Goal: Task Accomplishment & Management: Manage account settings

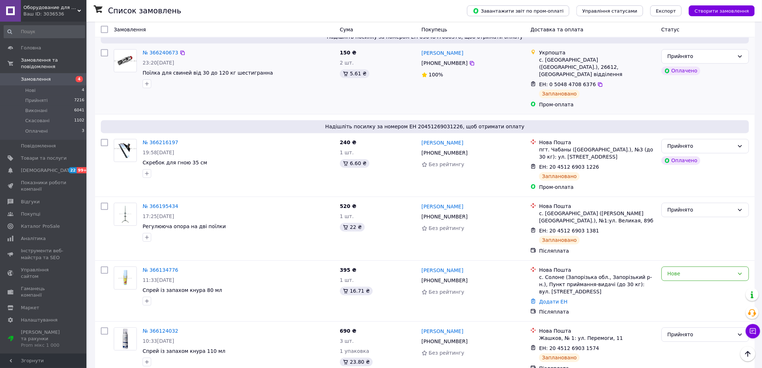
scroll to position [560, 0]
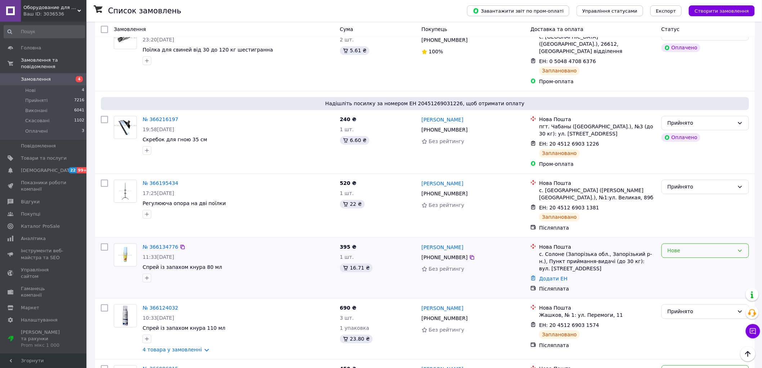
click at [676, 247] on div "Нове" at bounding box center [701, 251] width 67 height 8
click at [676, 235] on li "Прийнято" at bounding box center [705, 238] width 87 height 13
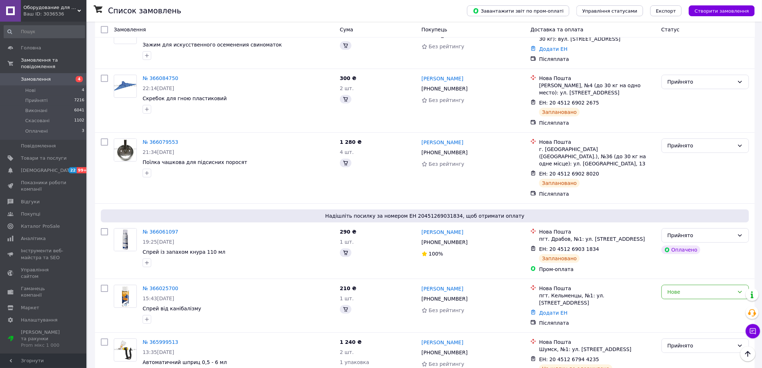
scroll to position [960, 0]
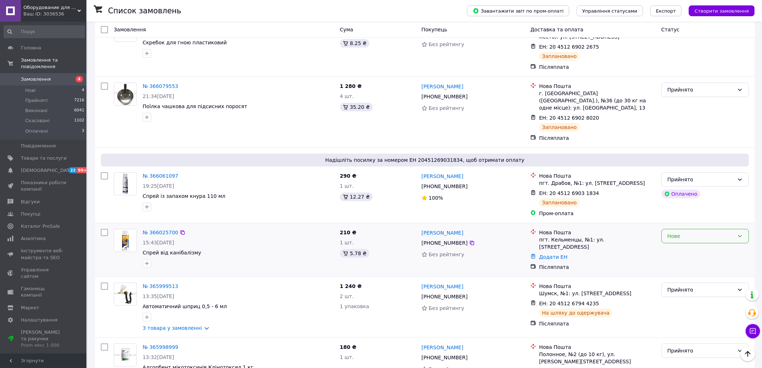
click at [686, 232] on div "Нове" at bounding box center [701, 236] width 67 height 8
click at [685, 214] on li "Прийнято" at bounding box center [705, 216] width 87 height 13
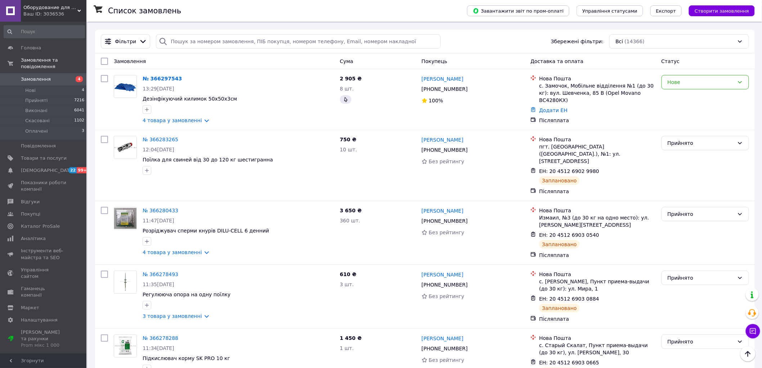
scroll to position [0, 0]
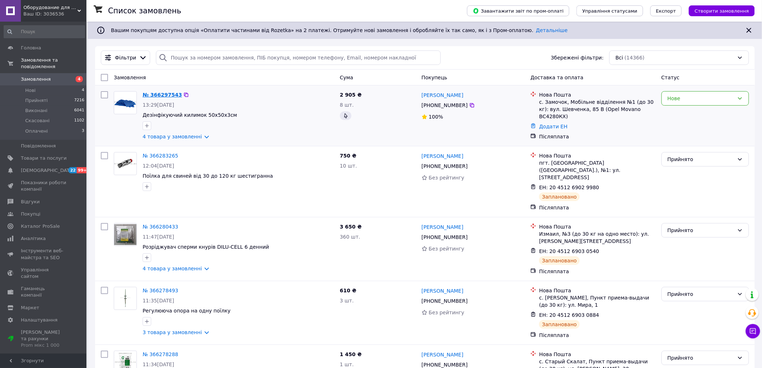
click at [156, 92] on link "№ 366297543" at bounding box center [162, 95] width 39 height 6
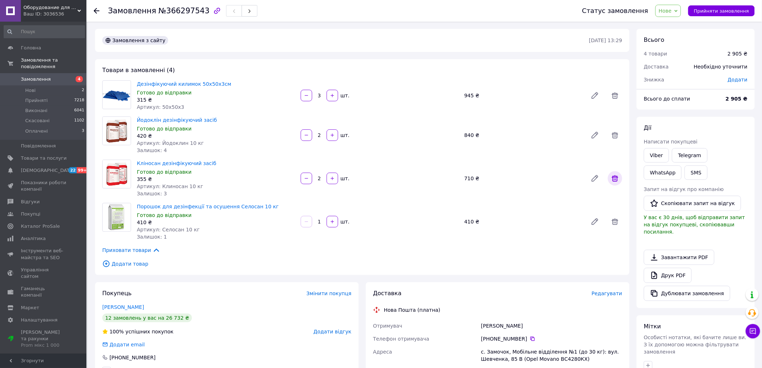
drag, startPoint x: 614, startPoint y: 179, endPoint x: 614, endPoint y: 162, distance: 17.3
click at [614, 179] on icon at bounding box center [615, 178] width 9 height 9
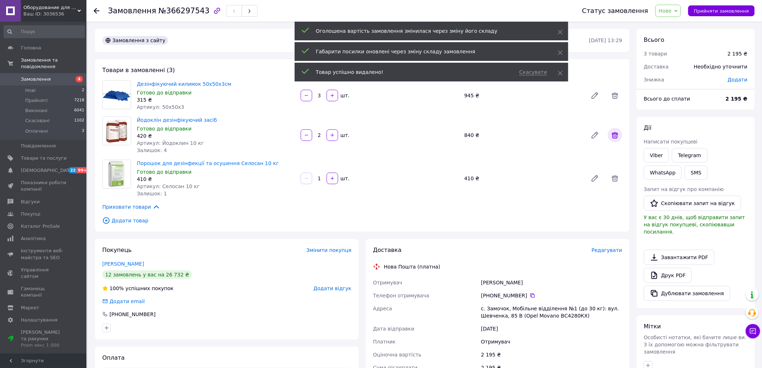
click at [617, 134] on icon at bounding box center [615, 135] width 9 height 9
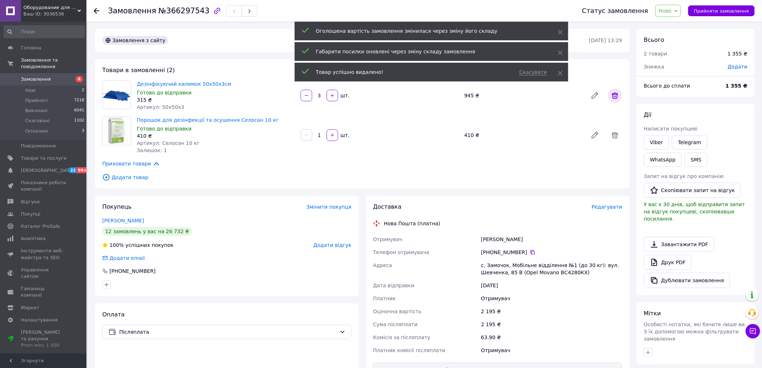
click at [617, 96] on icon at bounding box center [615, 95] width 9 height 9
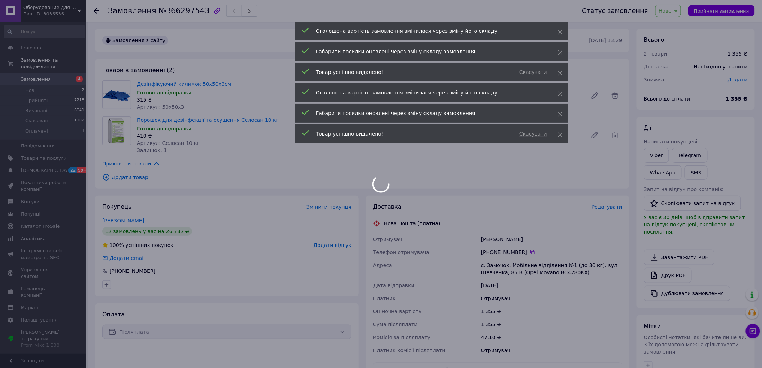
type input "1"
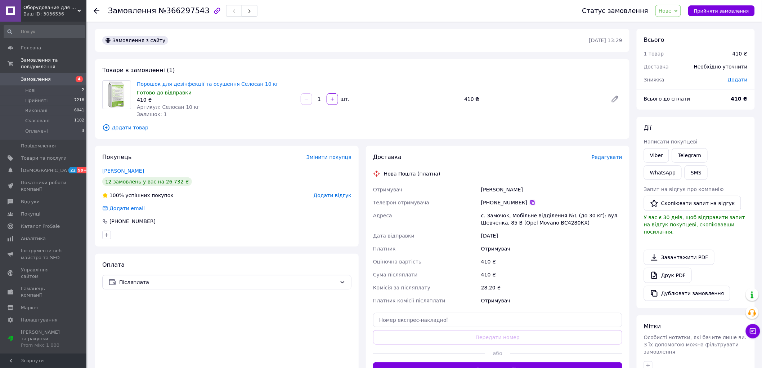
click at [530, 203] on icon at bounding box center [533, 203] width 6 height 6
click at [709, 13] on span "Прийняти замовлення" at bounding box center [721, 10] width 55 height 5
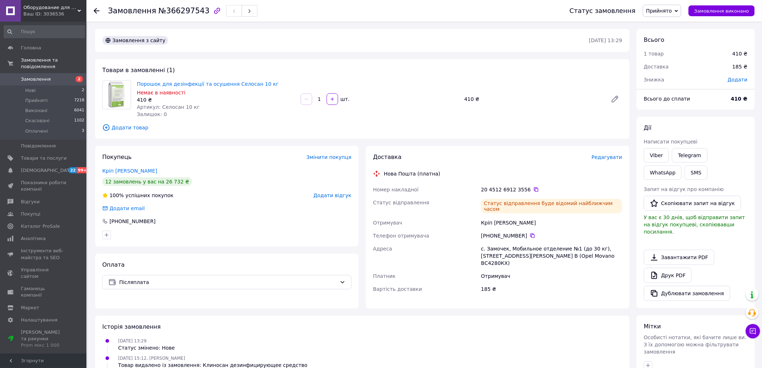
click at [47, 76] on span "Замовлення" at bounding box center [36, 79] width 30 height 6
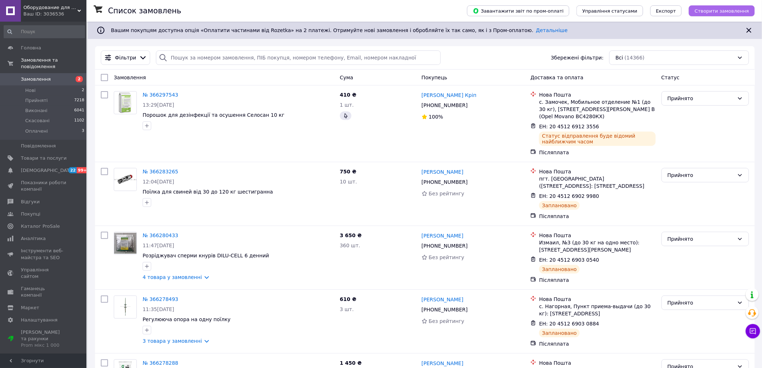
click at [717, 13] on span "Створити замовлення" at bounding box center [722, 10] width 54 height 5
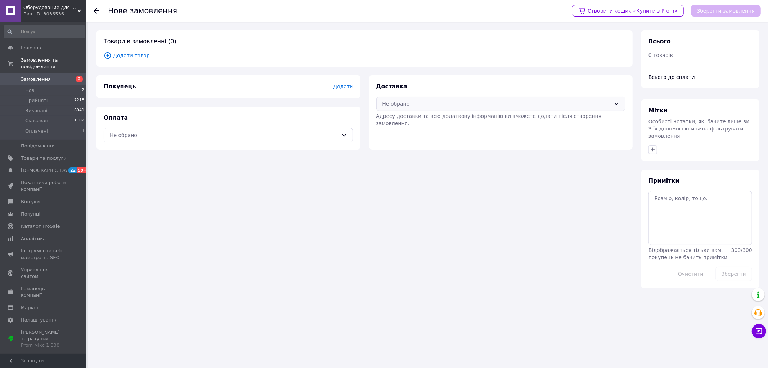
click at [464, 99] on div "Не обрано" at bounding box center [501, 104] width 250 height 14
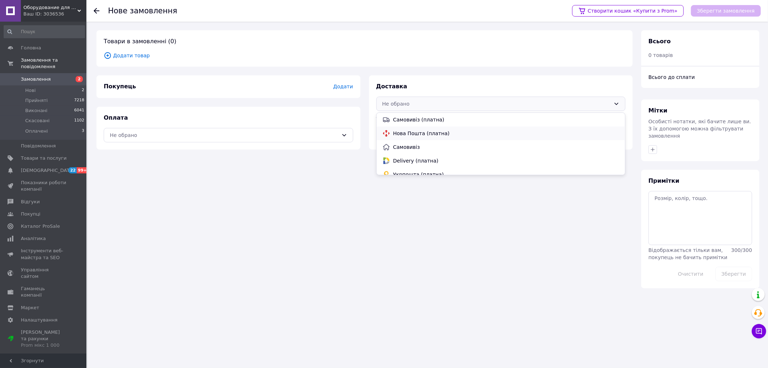
click at [418, 136] on div "Нова Пошта (платна)" at bounding box center [501, 133] width 240 height 8
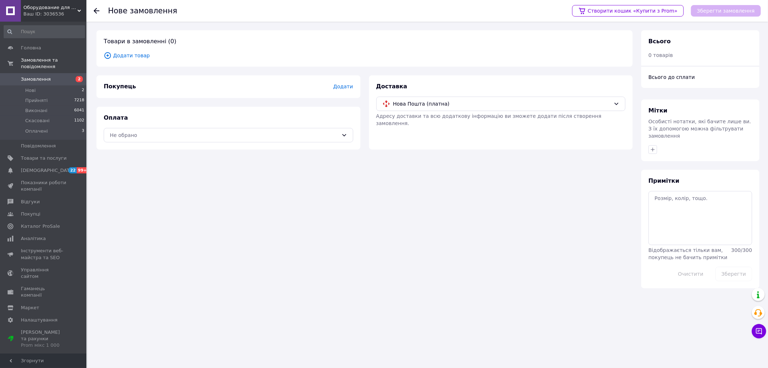
click at [343, 88] on span "Додати" at bounding box center [343, 87] width 20 height 6
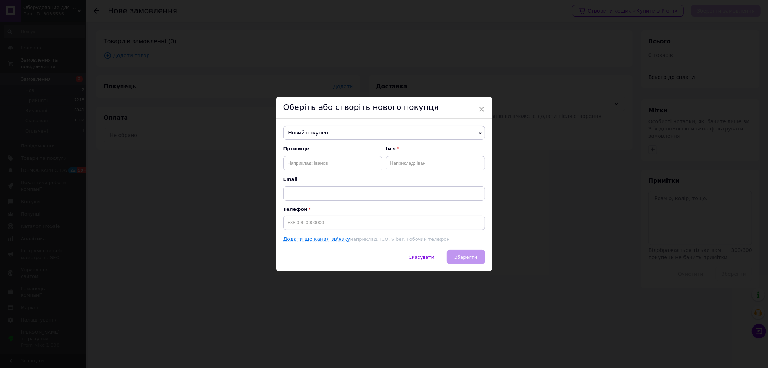
click at [317, 130] on span "Новий покупець" at bounding box center [384, 133] width 202 height 14
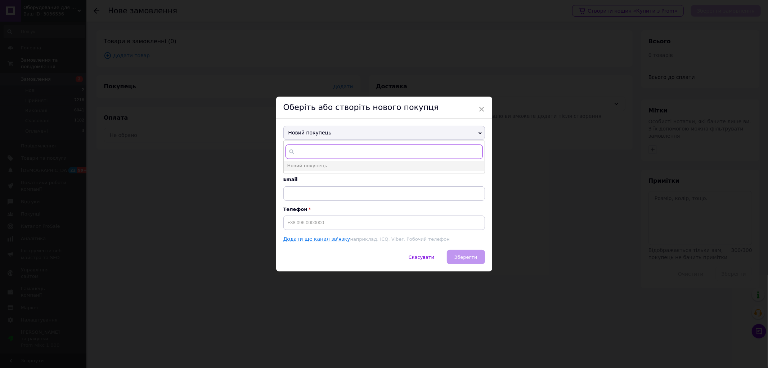
paste input "[PHONE_NUMBER]"
type input "[PHONE_NUMBER]"
click at [340, 173] on span "[PHONE_NUMBER]" at bounding box center [361, 175] width 43 height 5
type input "[PERSON_NAME] Кріп"
type input "[PHONE_NUMBER]"
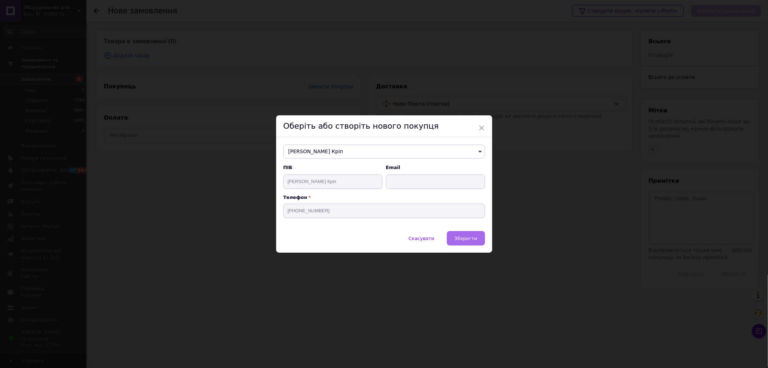
click at [465, 241] on span "Зберегти" at bounding box center [466, 238] width 23 height 5
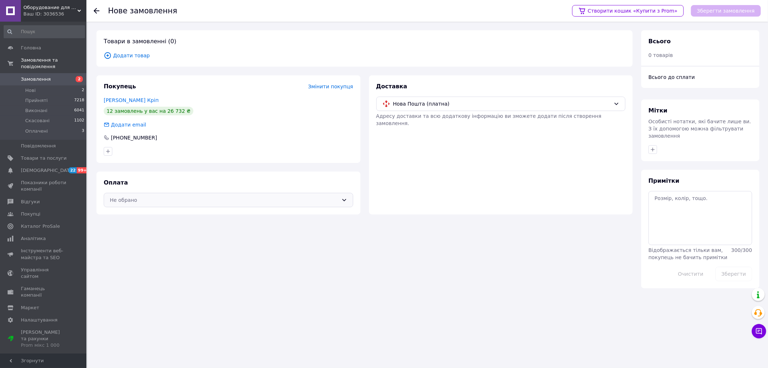
click at [155, 205] on div "Не обрано" at bounding box center [229, 200] width 250 height 14
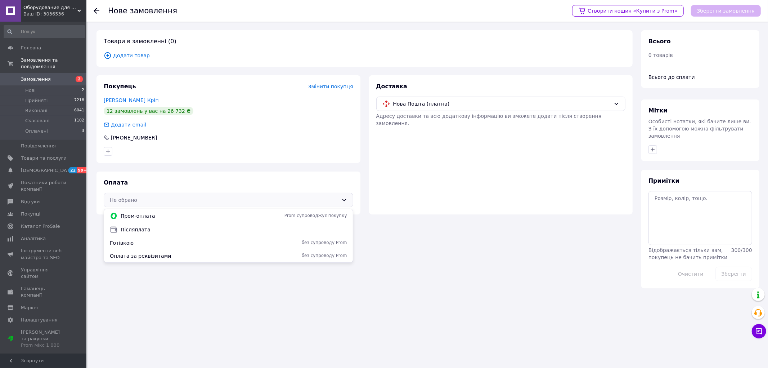
click at [142, 227] on span "Післяплата" at bounding box center [234, 229] width 227 height 7
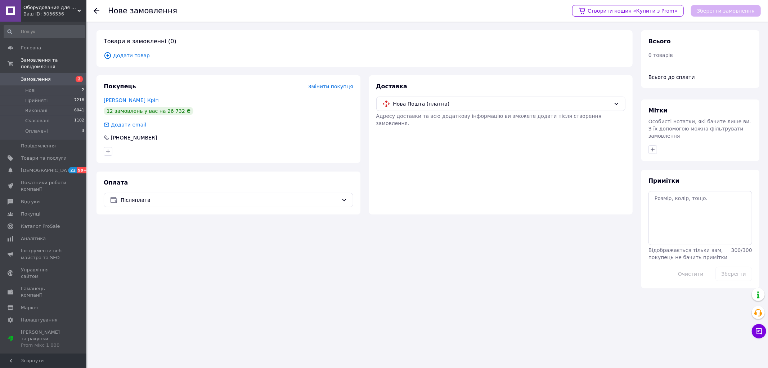
click at [136, 56] on span "Додати товар" at bounding box center [365, 56] width 522 height 8
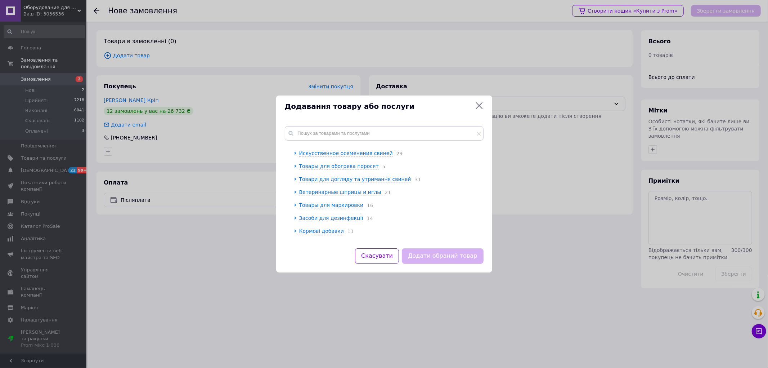
scroll to position [80, 0]
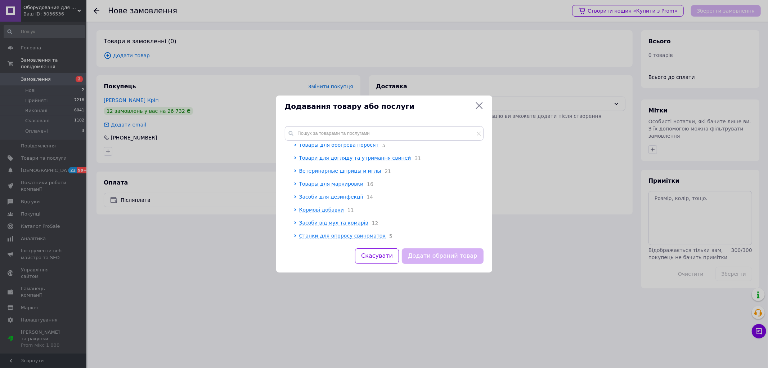
click at [346, 199] on span "Засоби для дезинфекції" at bounding box center [331, 197] width 64 height 6
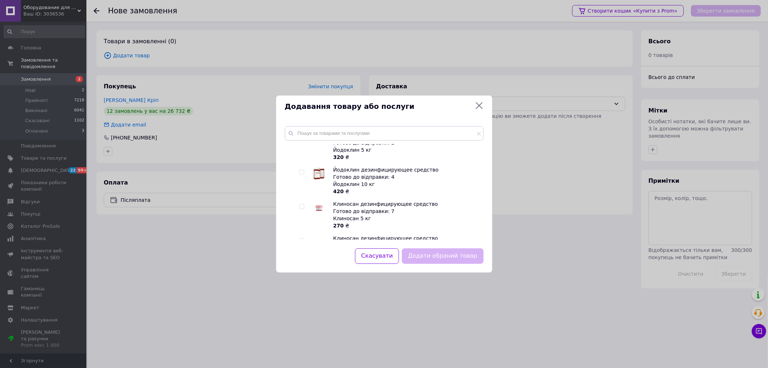
scroll to position [160, 0]
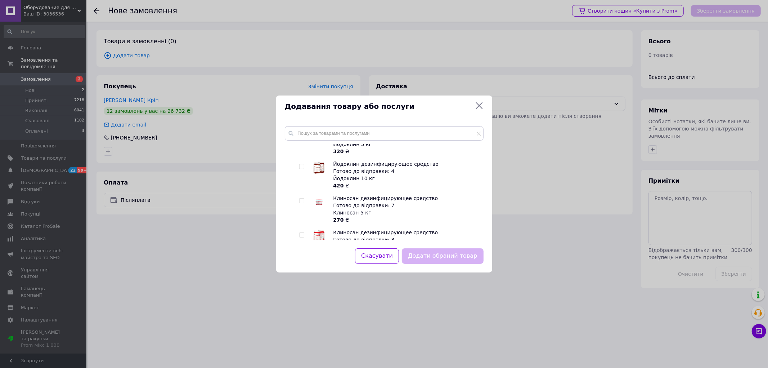
click at [300, 169] on input "checkbox" at bounding box center [301, 166] width 5 height 5
checkbox input "true"
click at [440, 260] on button "Додати обраний товар" at bounding box center [442, 255] width 81 height 15
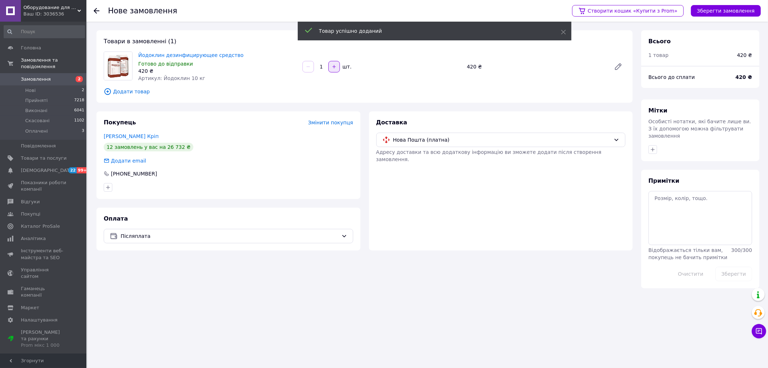
click at [335, 66] on icon "button" at bounding box center [334, 66] width 5 height 5
type input "2"
click at [730, 18] on div "Створити кошик «Купити з Prom» Зберегти замовлення" at bounding box center [663, 11] width 196 height 22
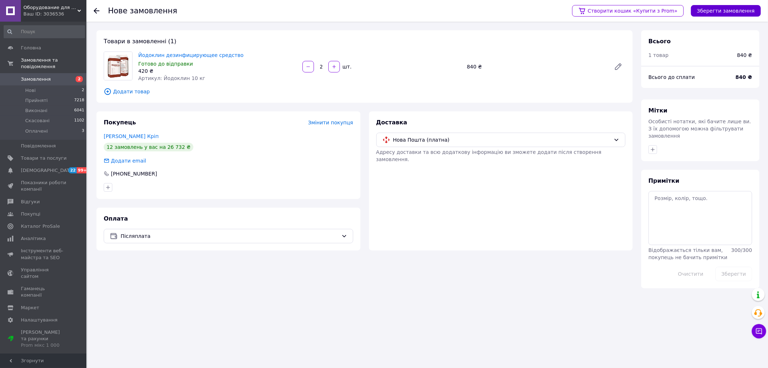
click at [709, 5] on button "Зберегти замовлення" at bounding box center [726, 11] width 70 height 12
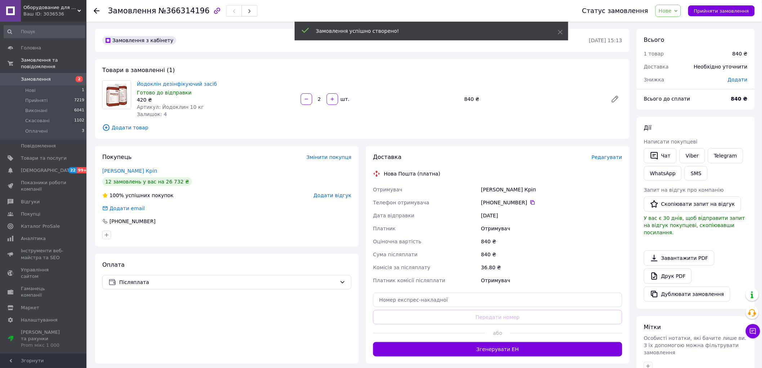
click at [614, 157] on span "Редагувати" at bounding box center [607, 157] width 31 height 6
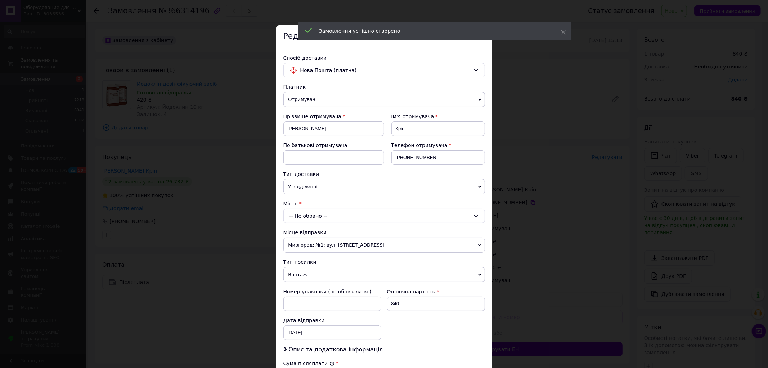
click at [317, 212] on div "-- Не обрано --" at bounding box center [384, 216] width 202 height 14
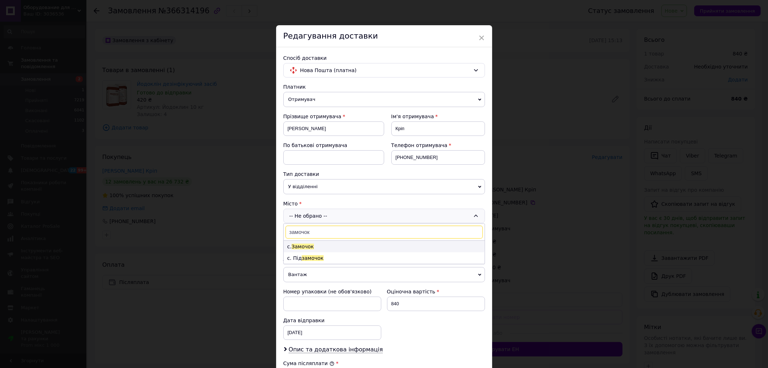
type input "замочок"
click at [320, 246] on li "с. Замочок" at bounding box center [384, 247] width 201 height 12
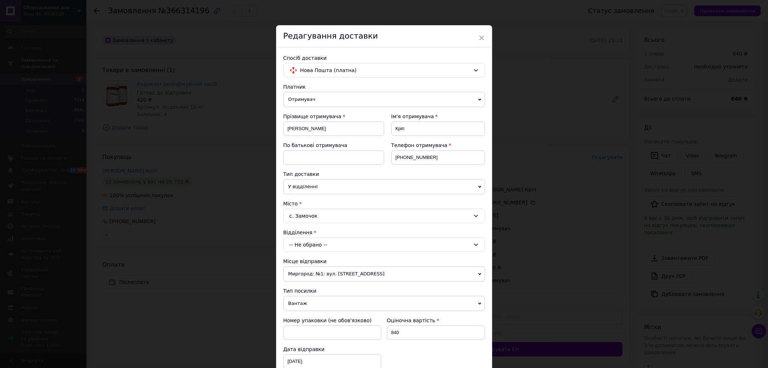
click at [315, 246] on div "-- Не обрано --" at bounding box center [384, 244] width 202 height 14
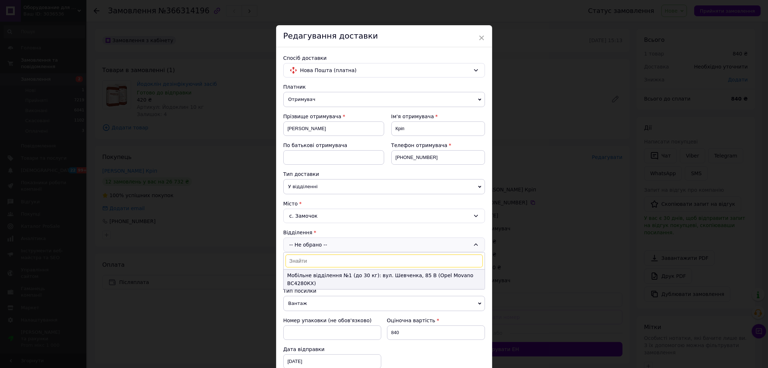
click at [323, 275] on li "Мобільне відділення №1 (до 30 кг): вул. Шевченка, 85 В (Opel Movano ВС4280КХ)" at bounding box center [384, 278] width 201 height 19
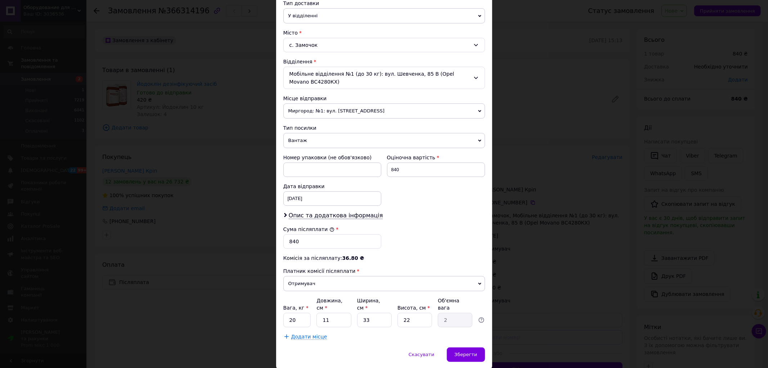
scroll to position [191, 0]
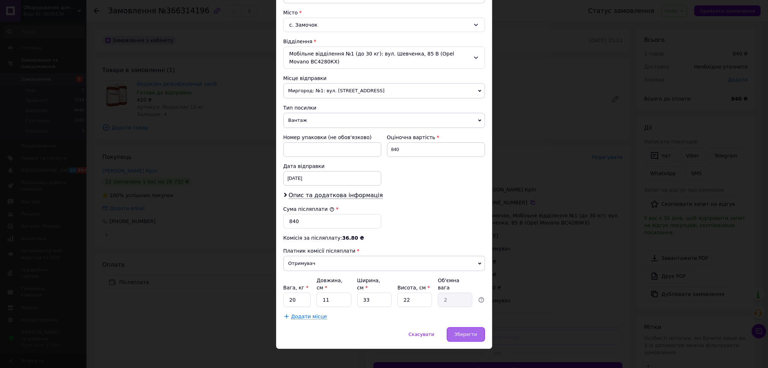
click at [469, 327] on div "Зберегти" at bounding box center [466, 334] width 38 height 14
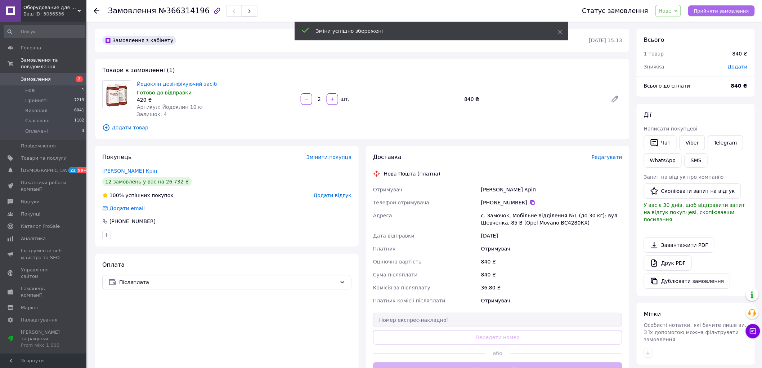
click at [716, 12] on span "Прийняти замовлення" at bounding box center [721, 10] width 55 height 5
click at [39, 76] on span "Замовлення" at bounding box center [36, 79] width 30 height 6
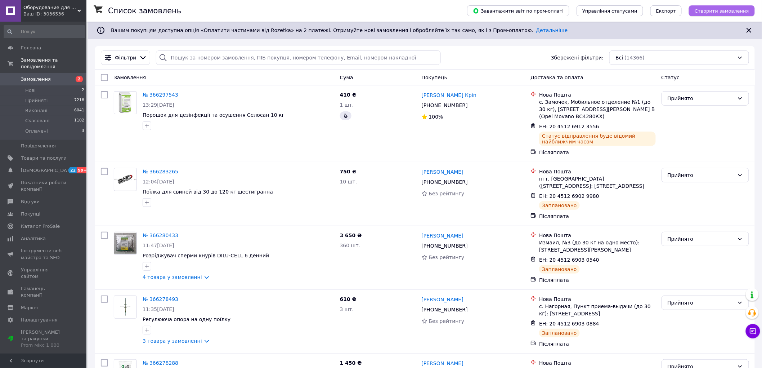
click at [724, 8] on span "Створити замовлення" at bounding box center [722, 10] width 54 height 5
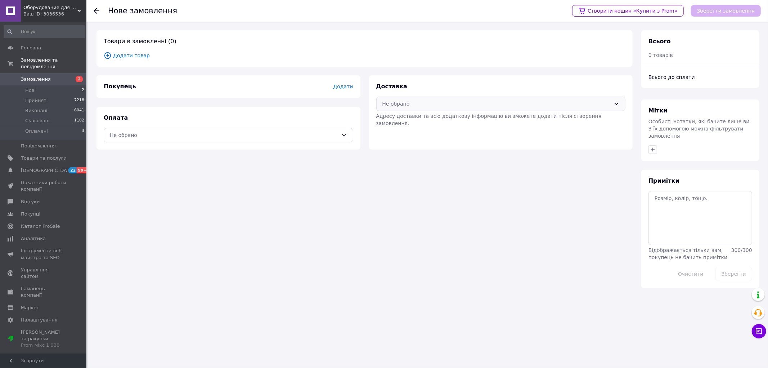
click at [484, 98] on div "Не обрано" at bounding box center [501, 104] width 250 height 14
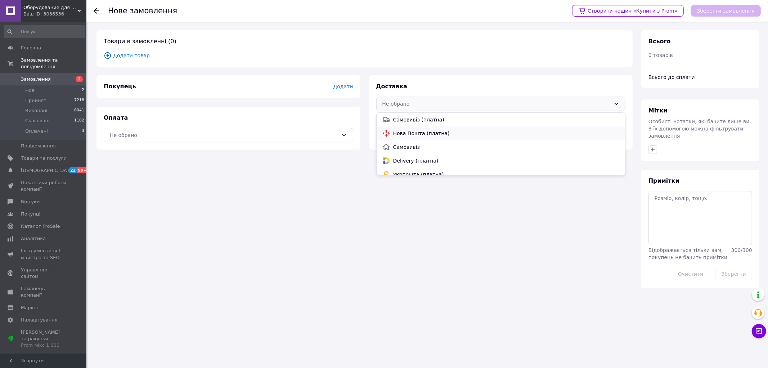
click at [419, 134] on span "Нова Пошта (платна)" at bounding box center [506, 133] width 227 height 7
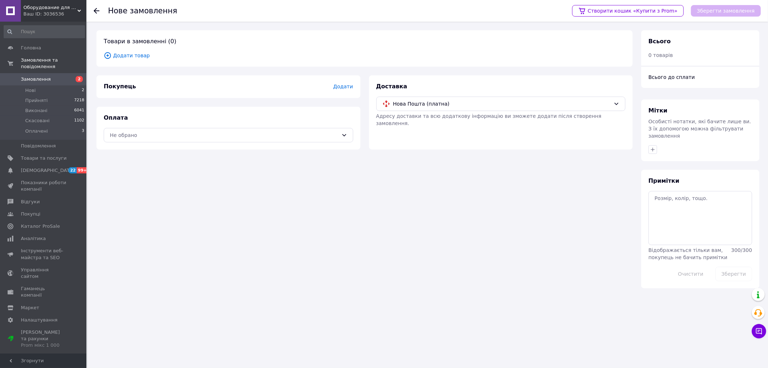
click at [348, 83] on div "Покупець Додати" at bounding box center [229, 86] width 250 height 8
click at [348, 85] on span "Додати" at bounding box center [343, 87] width 20 height 6
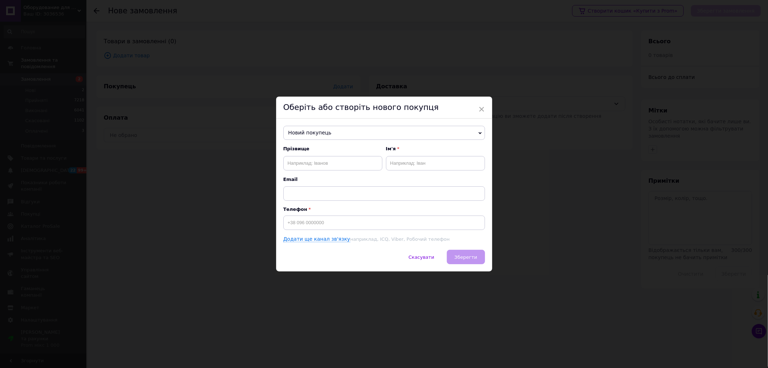
click at [319, 126] on span "Новий покупець" at bounding box center [384, 133] width 202 height 14
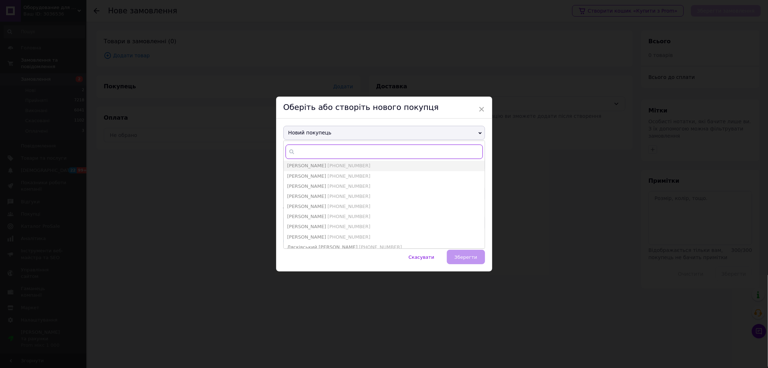
paste input "[PHONE_NUMBER]"
type input "[PHONE_NUMBER]"
type input "[PERSON_NAME] Кріп"
type input "[PHONE_NUMBER]"
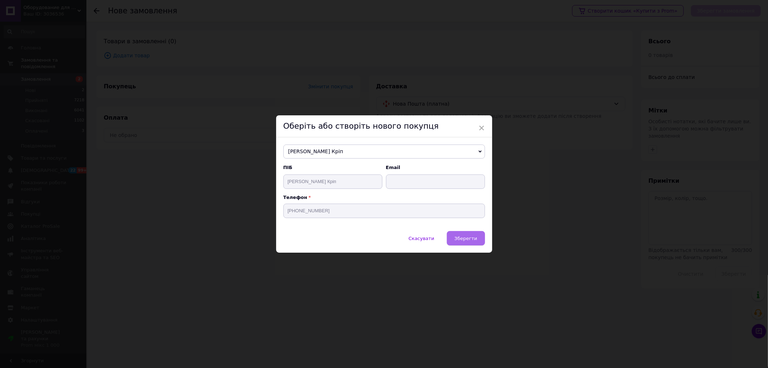
click at [470, 243] on button "Зберегти" at bounding box center [466, 238] width 38 height 14
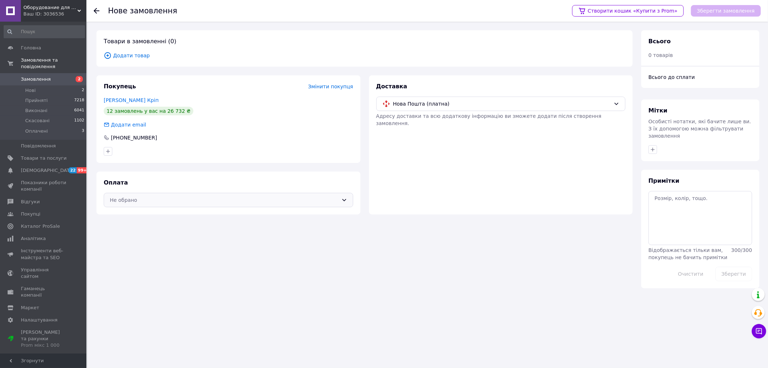
click at [151, 205] on div "Не обрано" at bounding box center [229, 200] width 250 height 14
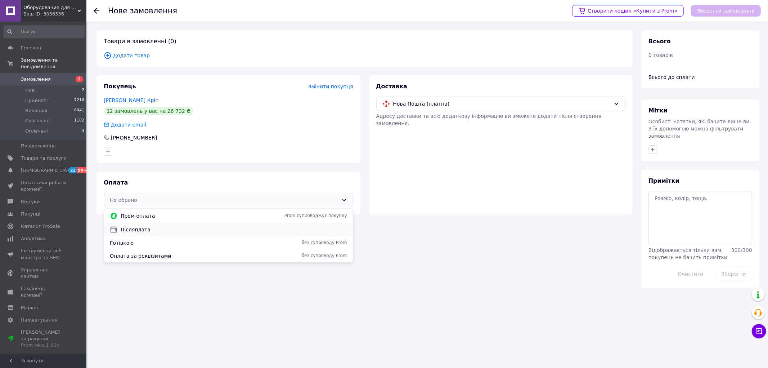
click at [131, 226] on span "Післяплата" at bounding box center [234, 229] width 227 height 7
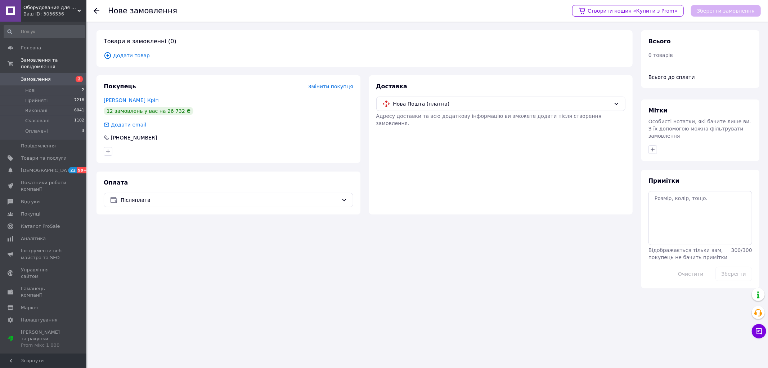
click at [128, 55] on span "Додати товар" at bounding box center [365, 56] width 522 height 8
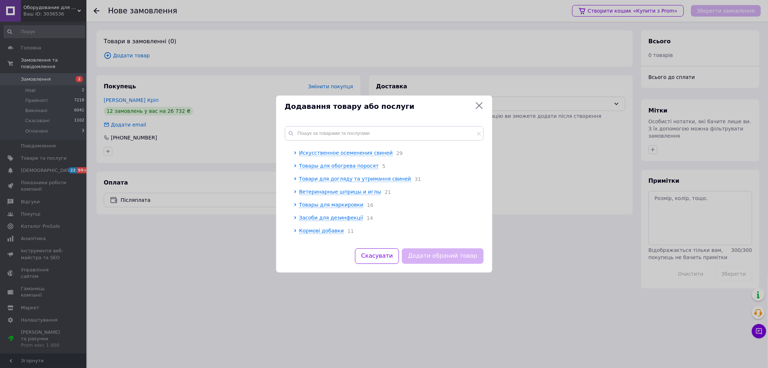
scroll to position [80, 0]
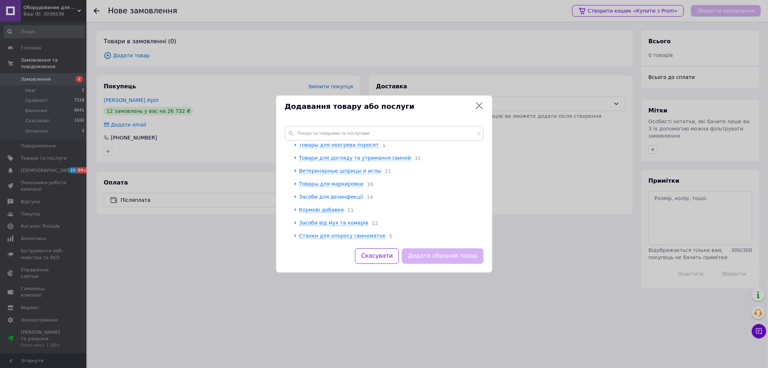
click at [341, 199] on span "Засоби для дезинфекції" at bounding box center [331, 197] width 64 height 6
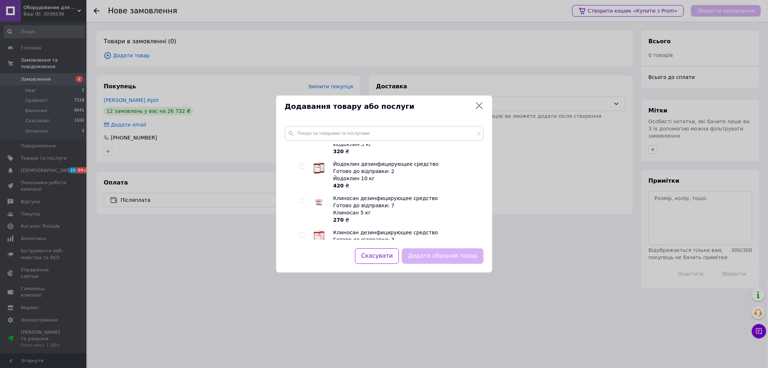
scroll to position [200, 0]
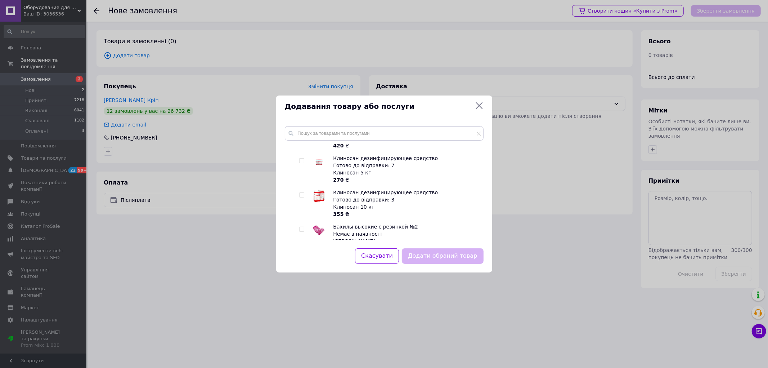
click at [299, 197] on input "checkbox" at bounding box center [301, 195] width 5 height 5
checkbox input "true"
click at [456, 255] on button "Додати обраний товар" at bounding box center [442, 255] width 81 height 15
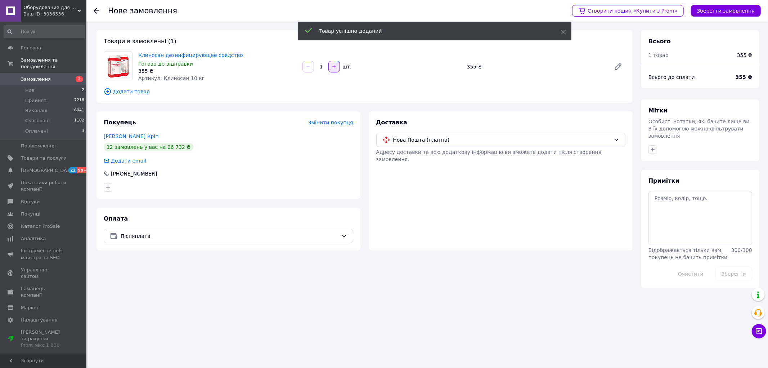
click at [335, 70] on button "button" at bounding box center [334, 67] width 12 height 12
type input "2"
click at [739, 13] on button "Зберегти замовлення" at bounding box center [726, 11] width 70 height 12
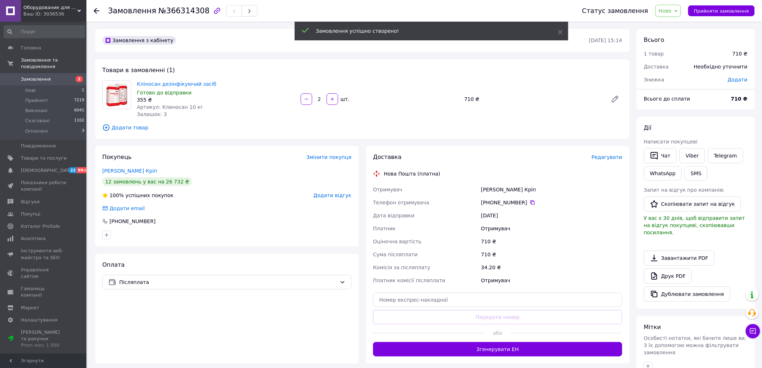
click at [620, 156] on span "Редагувати" at bounding box center [607, 157] width 31 height 6
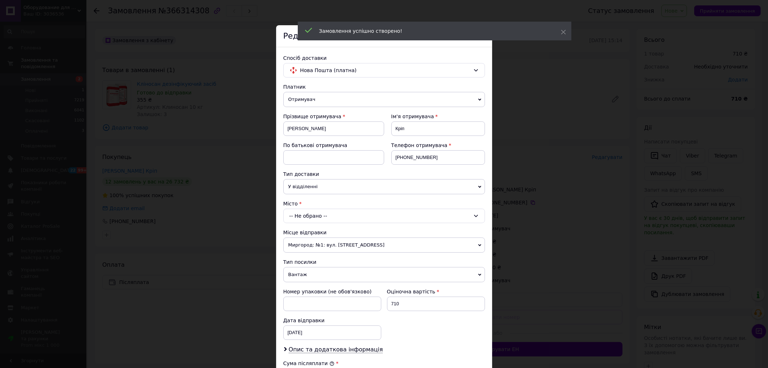
click at [344, 220] on div "-- Не обрано --" at bounding box center [384, 216] width 202 height 14
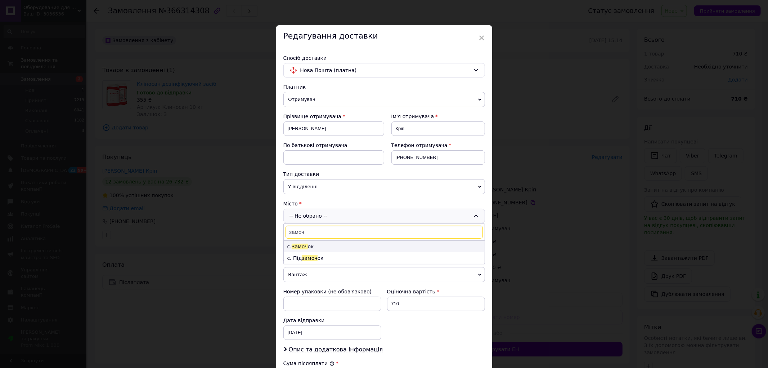
type input "замоч"
click at [330, 247] on li "с. Замоч ок" at bounding box center [384, 247] width 201 height 12
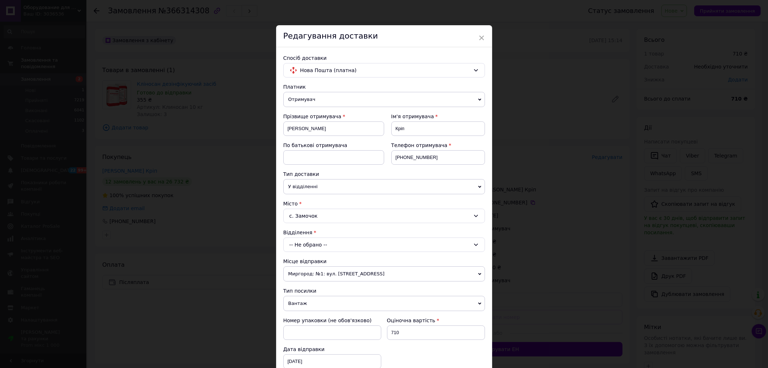
click at [325, 246] on div "-- Не обрано --" at bounding box center [384, 244] width 202 height 14
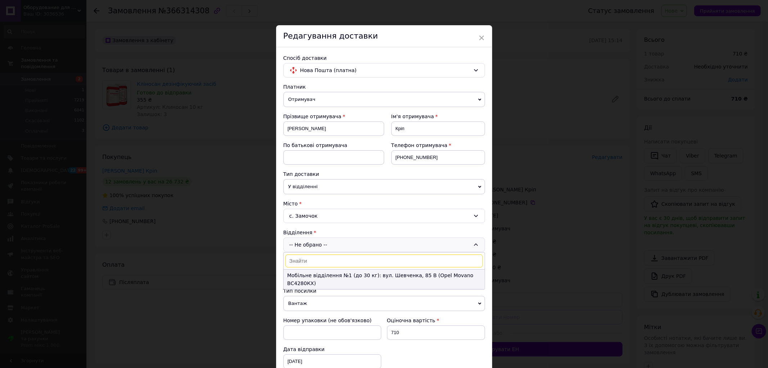
click at [322, 271] on li "Мобільне відділення №1 (до 30 кг): вул. Шевченка, 85 В (Opel Movano ВС4280КХ)" at bounding box center [384, 278] width 201 height 19
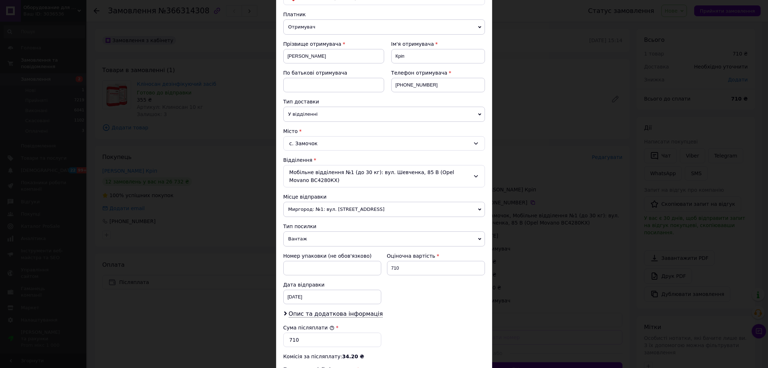
scroll to position [191, 0]
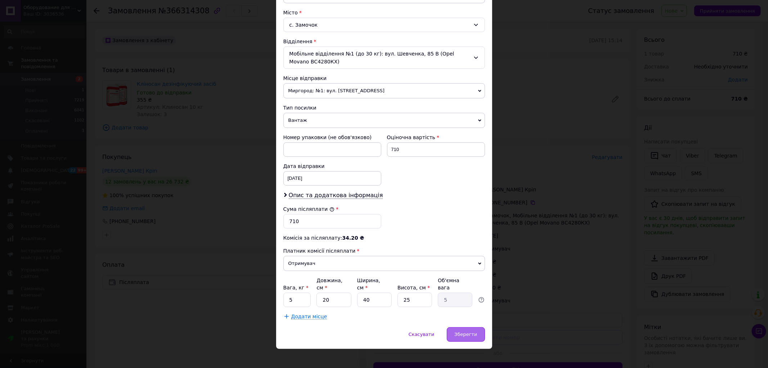
click at [466, 331] on span "Зберегти" at bounding box center [466, 333] width 23 height 5
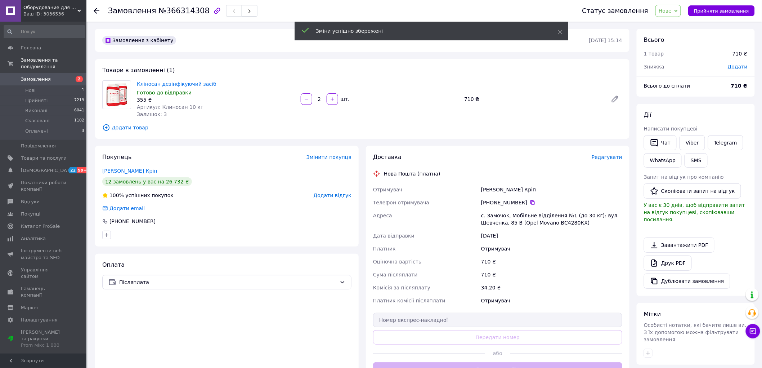
click at [717, 12] on span "Прийняти замовлення" at bounding box center [721, 10] width 55 height 5
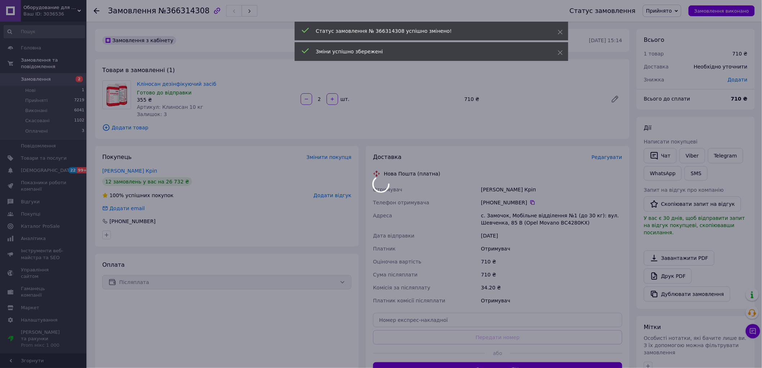
click at [44, 72] on div at bounding box center [381, 184] width 762 height 368
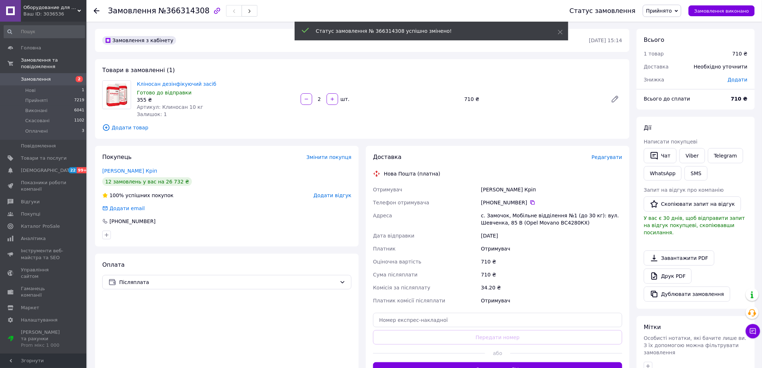
click at [45, 76] on span "Замовлення" at bounding box center [36, 79] width 30 height 6
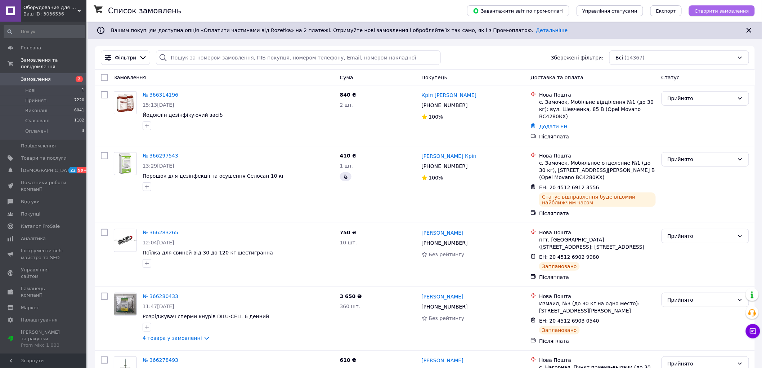
click at [712, 10] on span "Створити замовлення" at bounding box center [722, 10] width 54 height 5
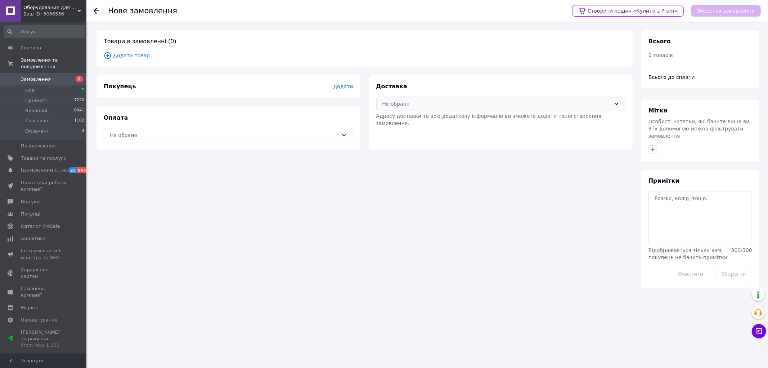
click at [520, 101] on div "Не обрано" at bounding box center [501, 104] width 250 height 14
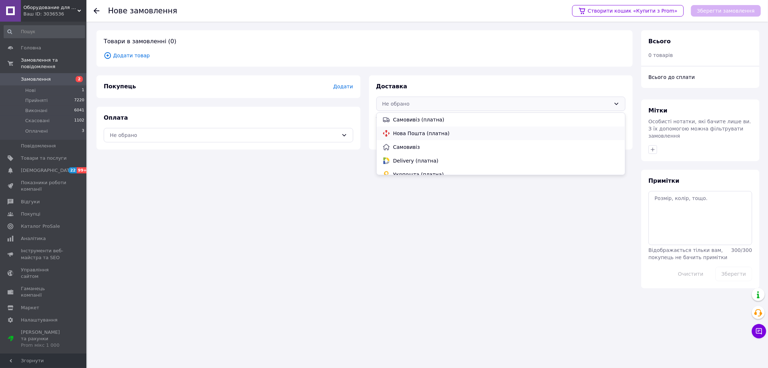
click at [425, 137] on div "Нова Пошта (платна)" at bounding box center [501, 133] width 240 height 8
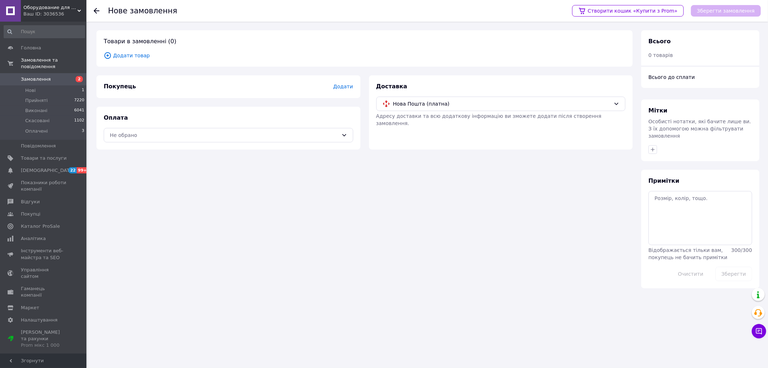
click at [344, 89] on span "Додати" at bounding box center [343, 87] width 20 height 6
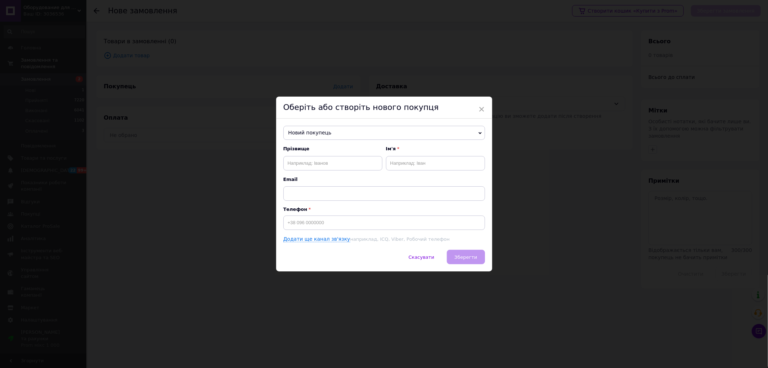
click at [308, 131] on span "Новий покупець" at bounding box center [384, 133] width 202 height 14
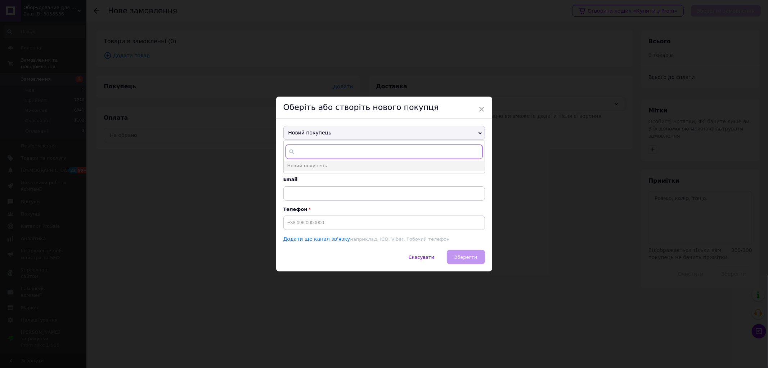
paste input "[PHONE_NUMBER]"
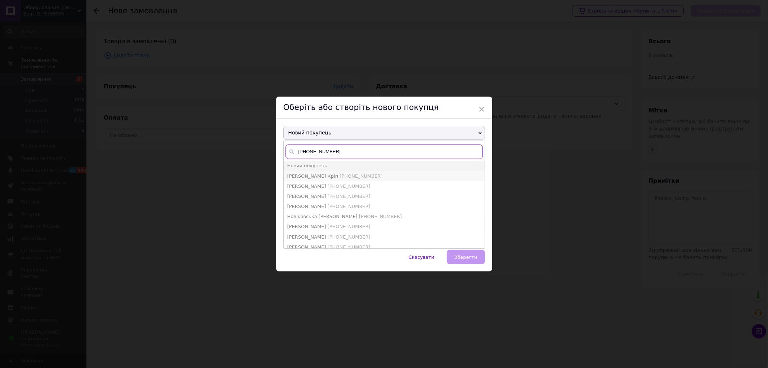
type input "[PHONE_NUMBER]"
click at [309, 177] on span "[PERSON_NAME] Кріп" at bounding box center [312, 175] width 51 height 5
type input "[PERSON_NAME] Кріп"
type input "[PHONE_NUMBER]"
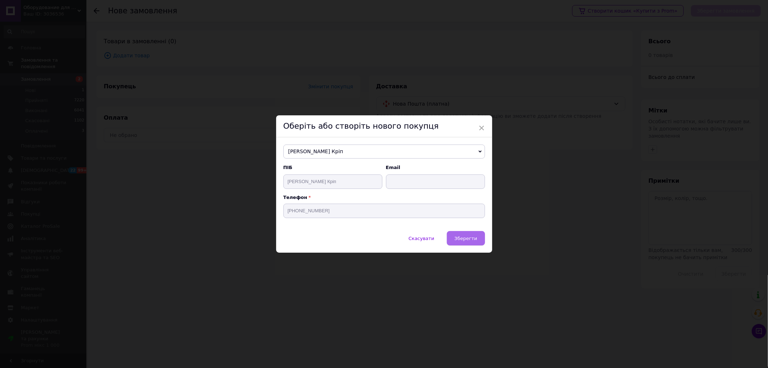
click at [473, 240] on span "Зберегти" at bounding box center [466, 238] width 23 height 5
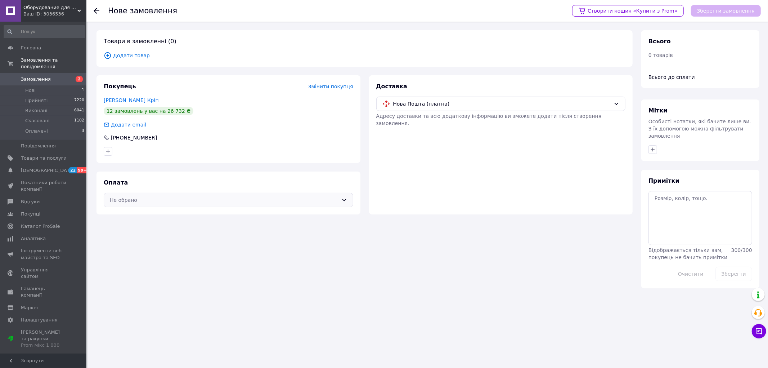
click at [166, 202] on div "Не обрано" at bounding box center [224, 200] width 229 height 8
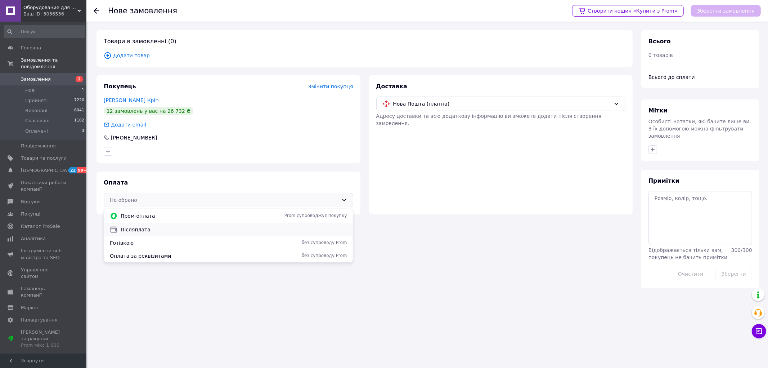
click at [153, 231] on span "Післяплата" at bounding box center [234, 229] width 227 height 7
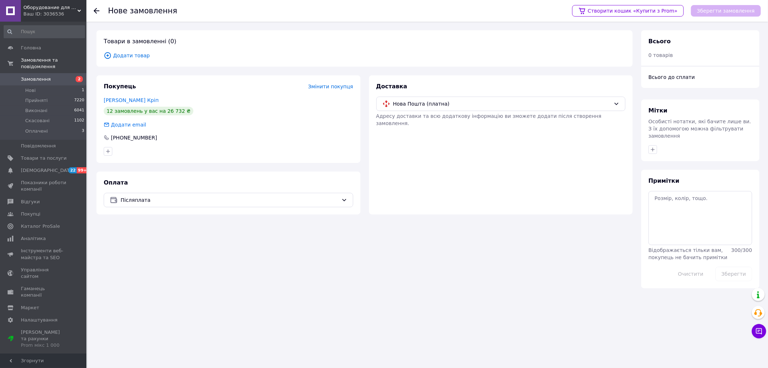
click at [137, 54] on span "Додати товар" at bounding box center [365, 56] width 522 height 8
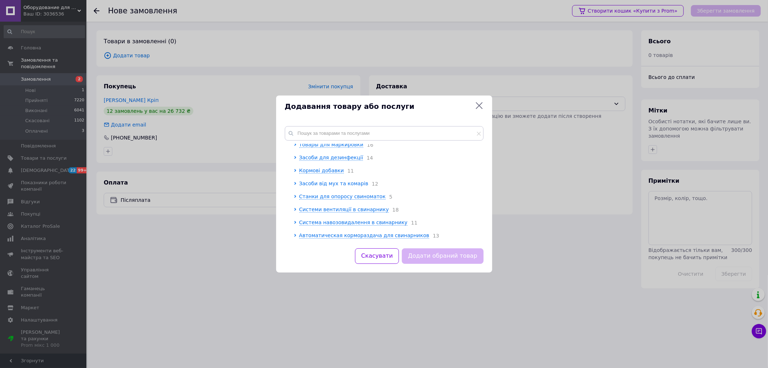
scroll to position [98, 0]
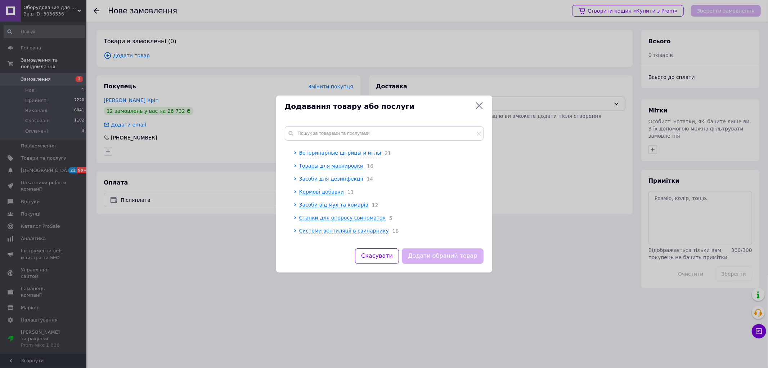
click at [344, 179] on span "Засоби для дезинфекції" at bounding box center [331, 179] width 64 height 6
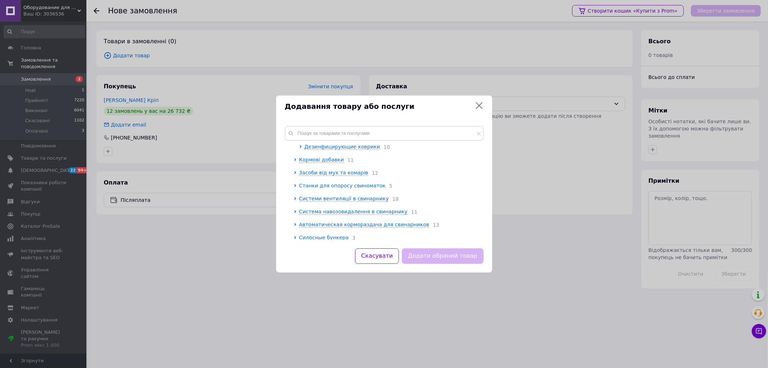
scroll to position [582, 0]
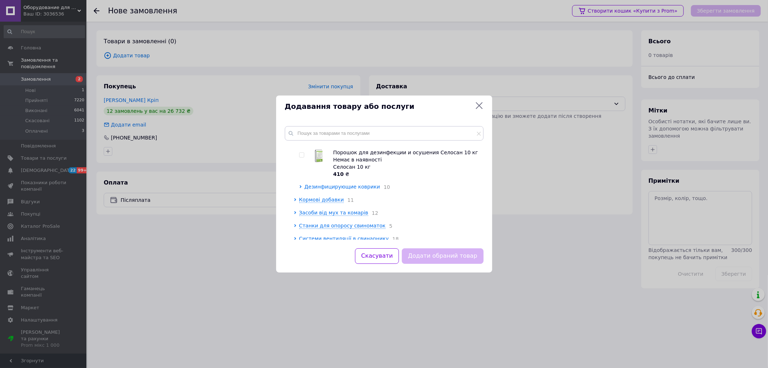
click at [335, 184] on span "Дезинфицирующие коврики" at bounding box center [343, 187] width 76 height 6
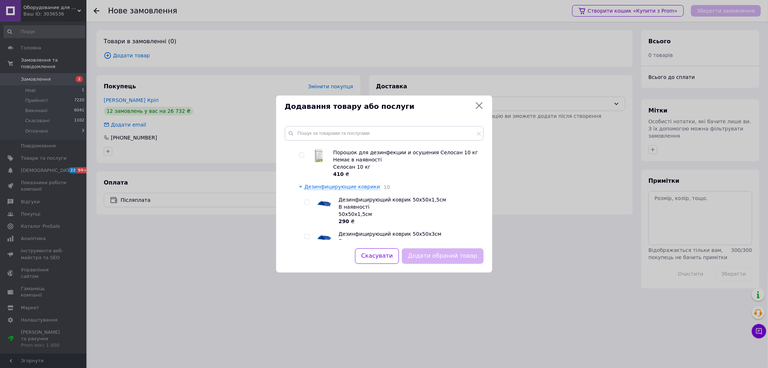
click at [307, 234] on input "checkbox" at bounding box center [307, 236] width 5 height 5
checkbox input "true"
click at [456, 258] on button "Додати обраний товар" at bounding box center [442, 255] width 81 height 15
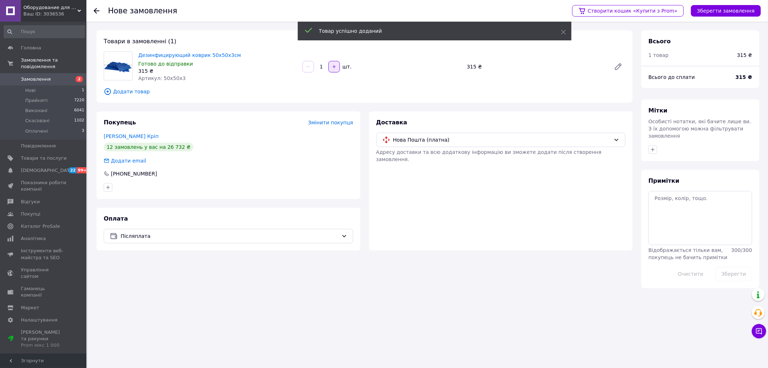
click at [331, 67] on button "button" at bounding box center [334, 67] width 12 height 12
type input "3"
click at [719, 13] on button "Зберегти замовлення" at bounding box center [726, 11] width 70 height 12
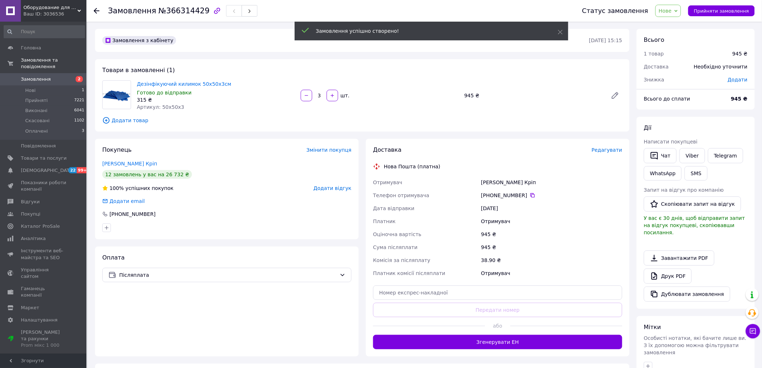
click at [616, 151] on span "Редагувати" at bounding box center [607, 150] width 31 height 6
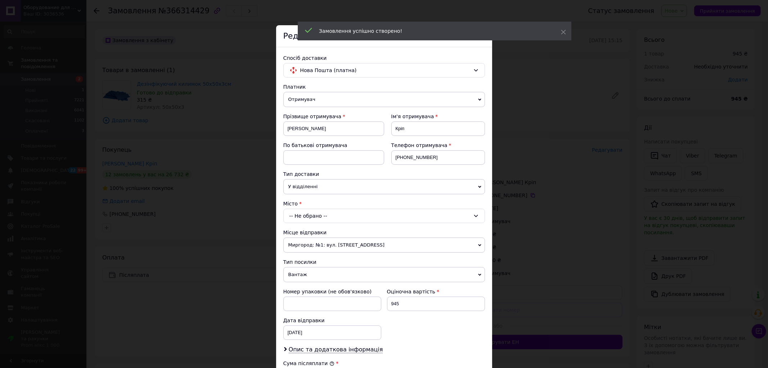
click at [320, 221] on div "-- Не обрано --" at bounding box center [384, 216] width 202 height 14
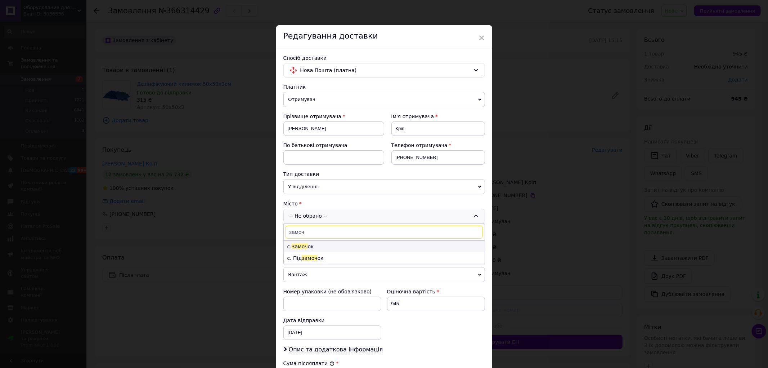
type input "замоч"
click at [322, 245] on li "с. Замоч ок" at bounding box center [384, 247] width 201 height 12
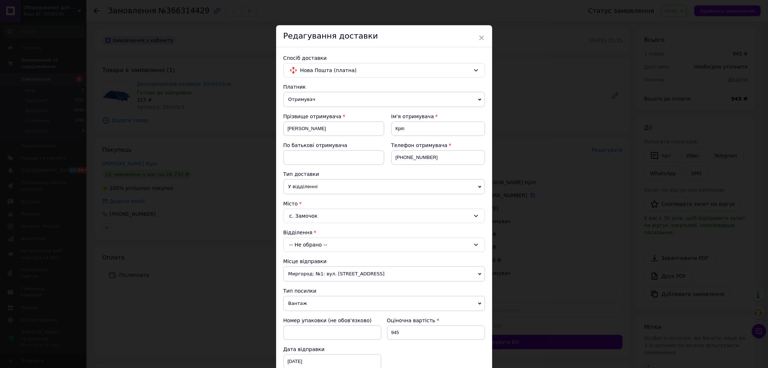
click at [319, 243] on div "-- Не обрано --" at bounding box center [384, 244] width 202 height 14
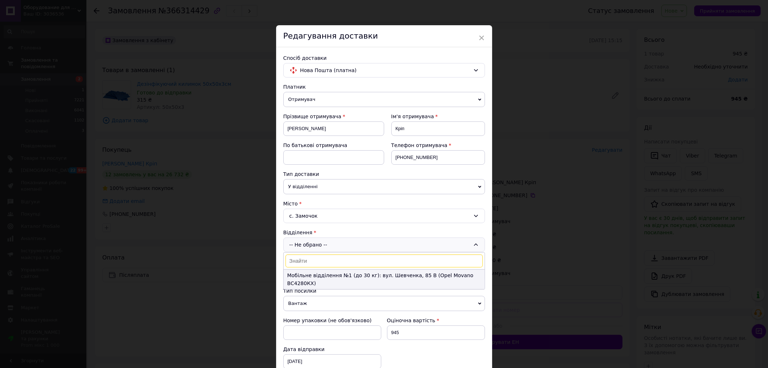
click at [315, 276] on li "Мобільне відділення №1 (до 30 кг): вул. Шевченка, 85 В (Opel Movano ВС4280КХ)" at bounding box center [384, 278] width 201 height 19
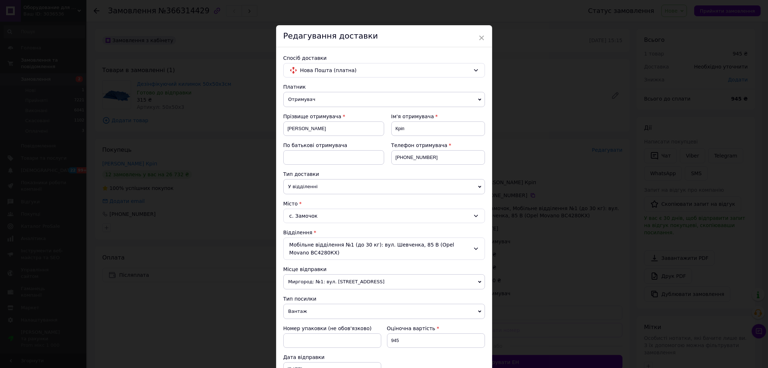
scroll to position [191, 0]
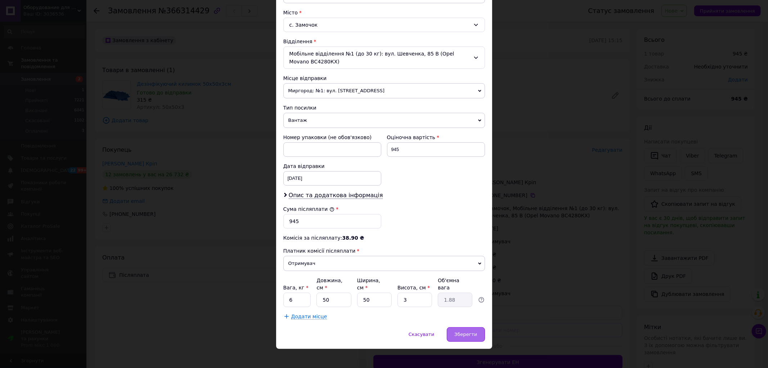
click at [469, 331] on span "Зберегти" at bounding box center [466, 333] width 23 height 5
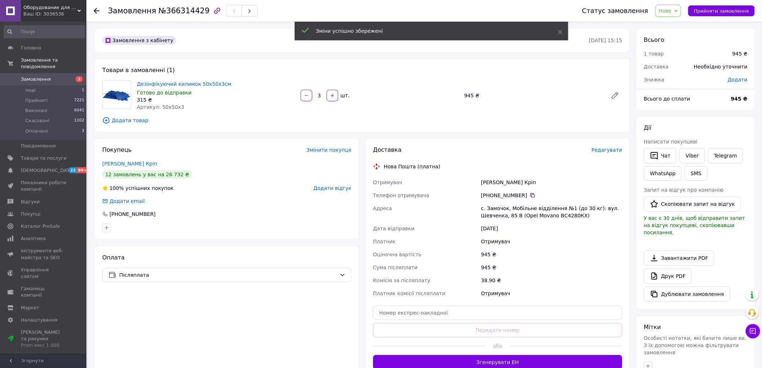
click at [718, 12] on span "Прийняти замовлення" at bounding box center [721, 10] width 55 height 5
click at [37, 76] on span "Замовлення" at bounding box center [36, 79] width 30 height 6
